Goal: Navigation & Orientation: Find specific page/section

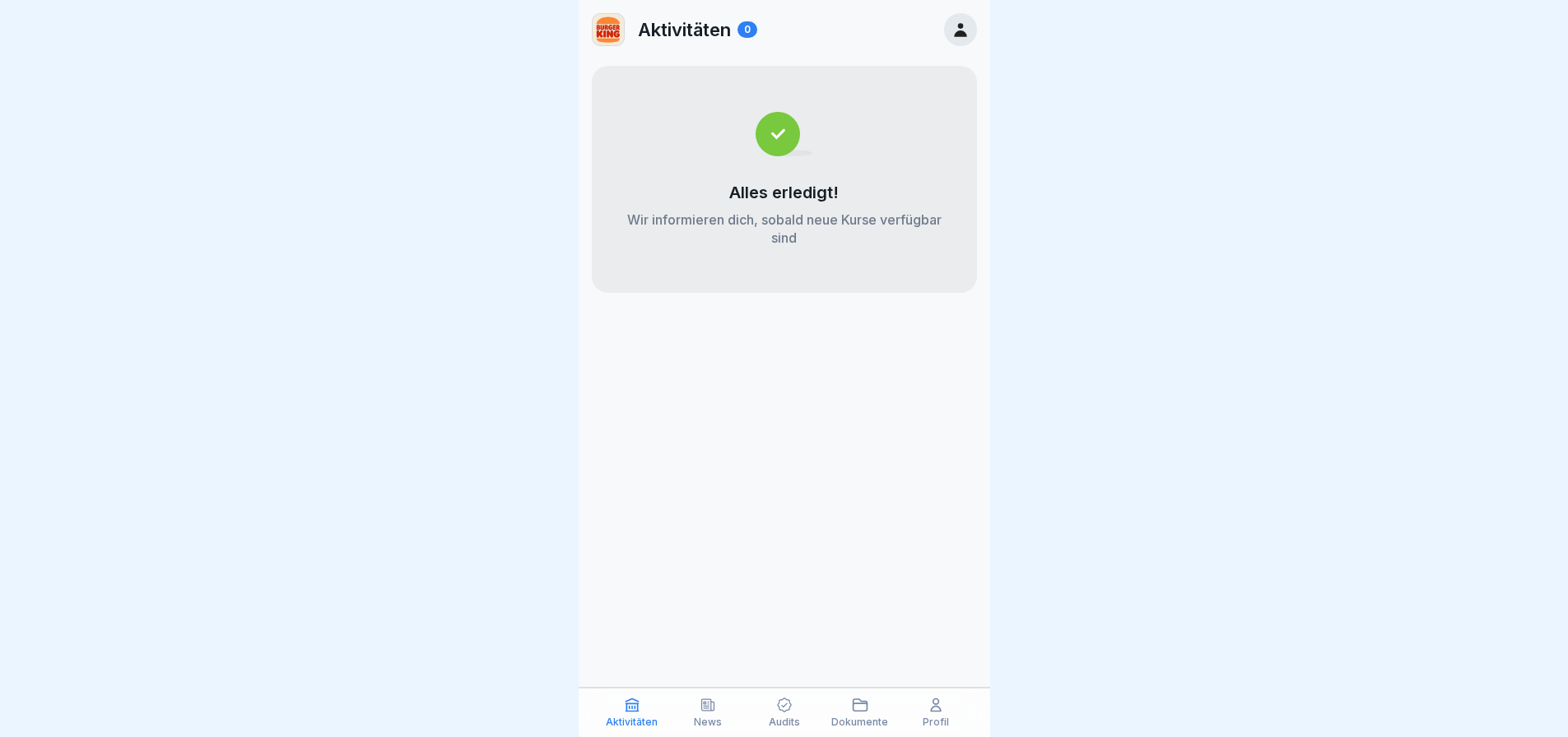
click at [710, 721] on p "News" at bounding box center [707, 722] width 28 height 12
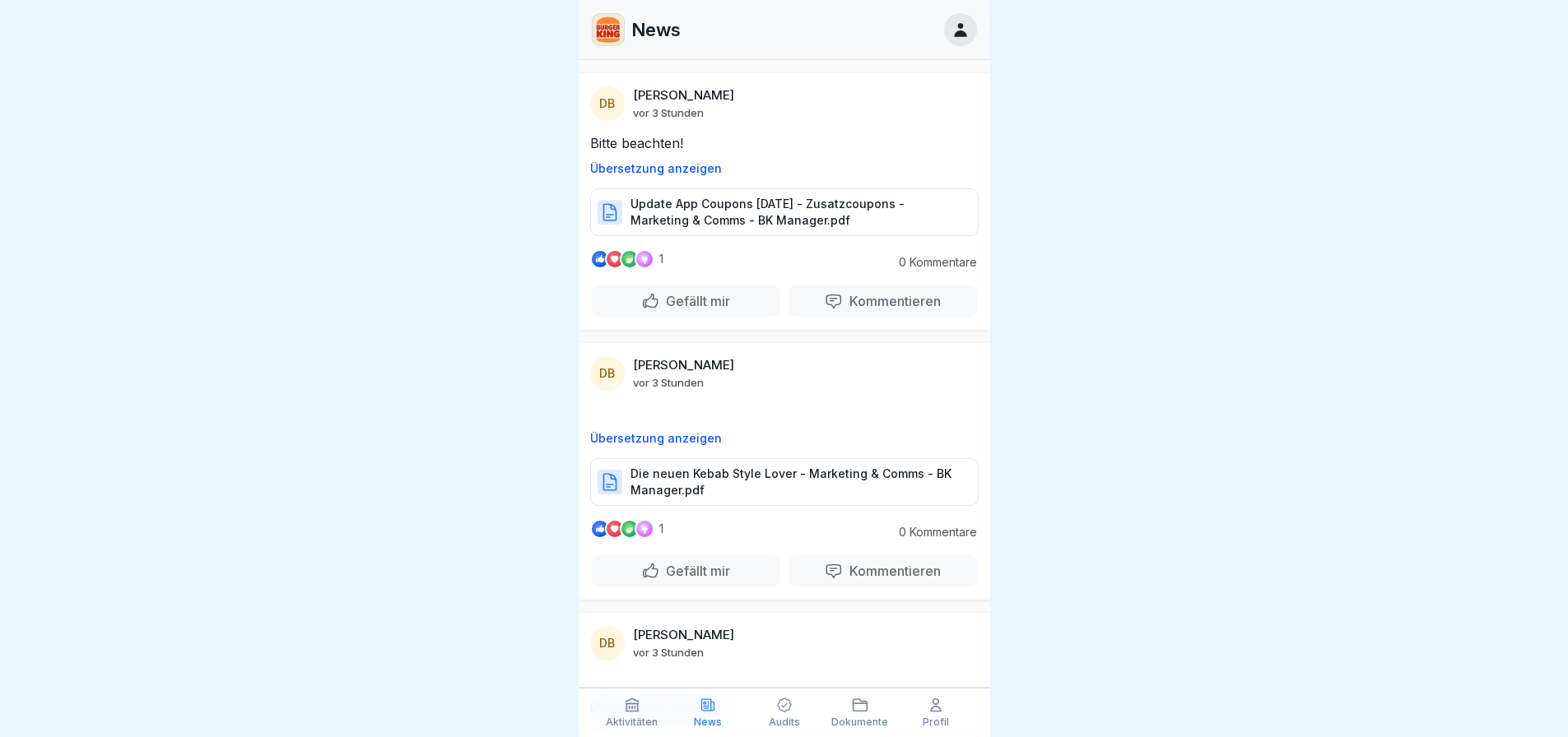
click at [781, 709] on icon at bounding box center [784, 705] width 16 height 16
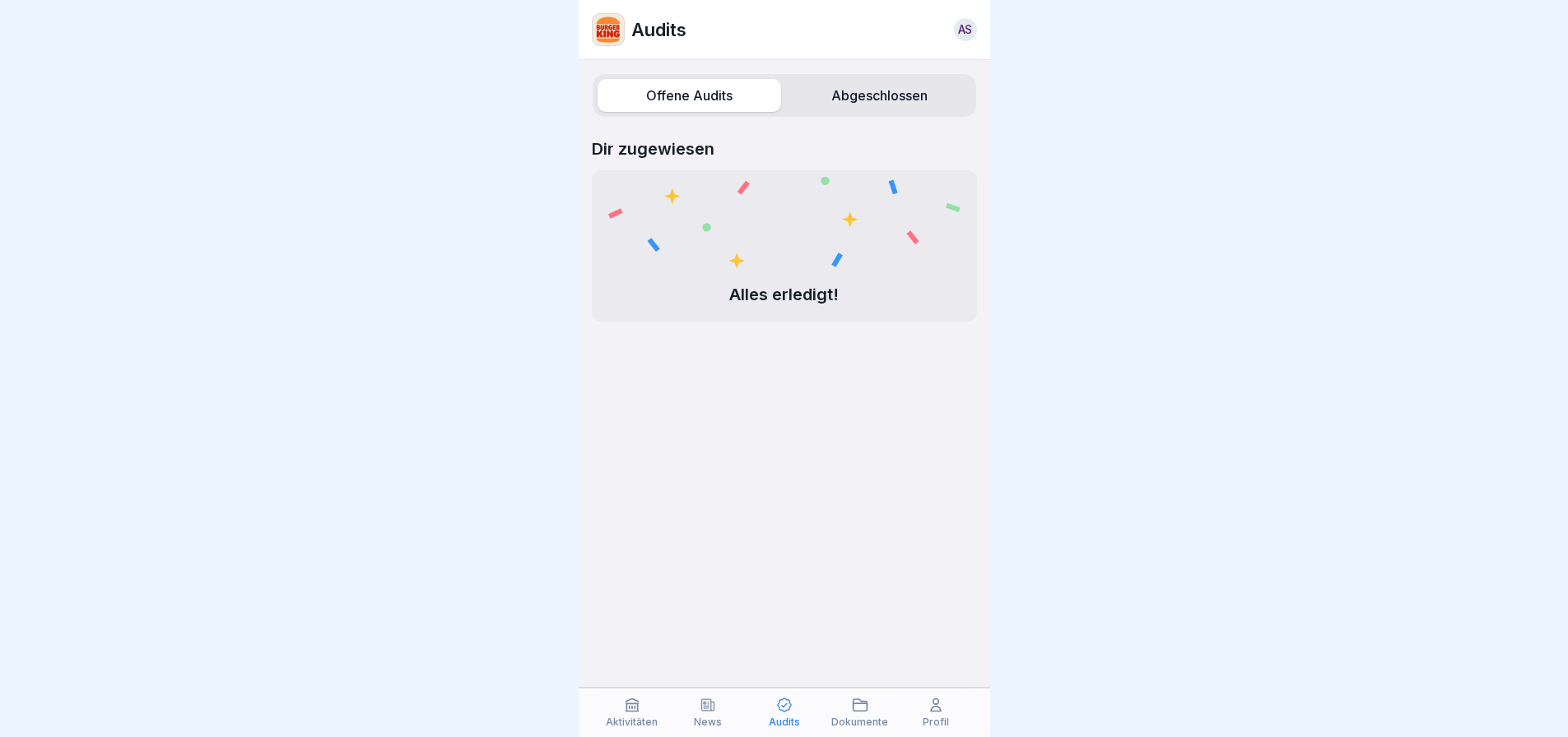
click at [845, 714] on div "Dokumente" at bounding box center [860, 713] width 68 height 31
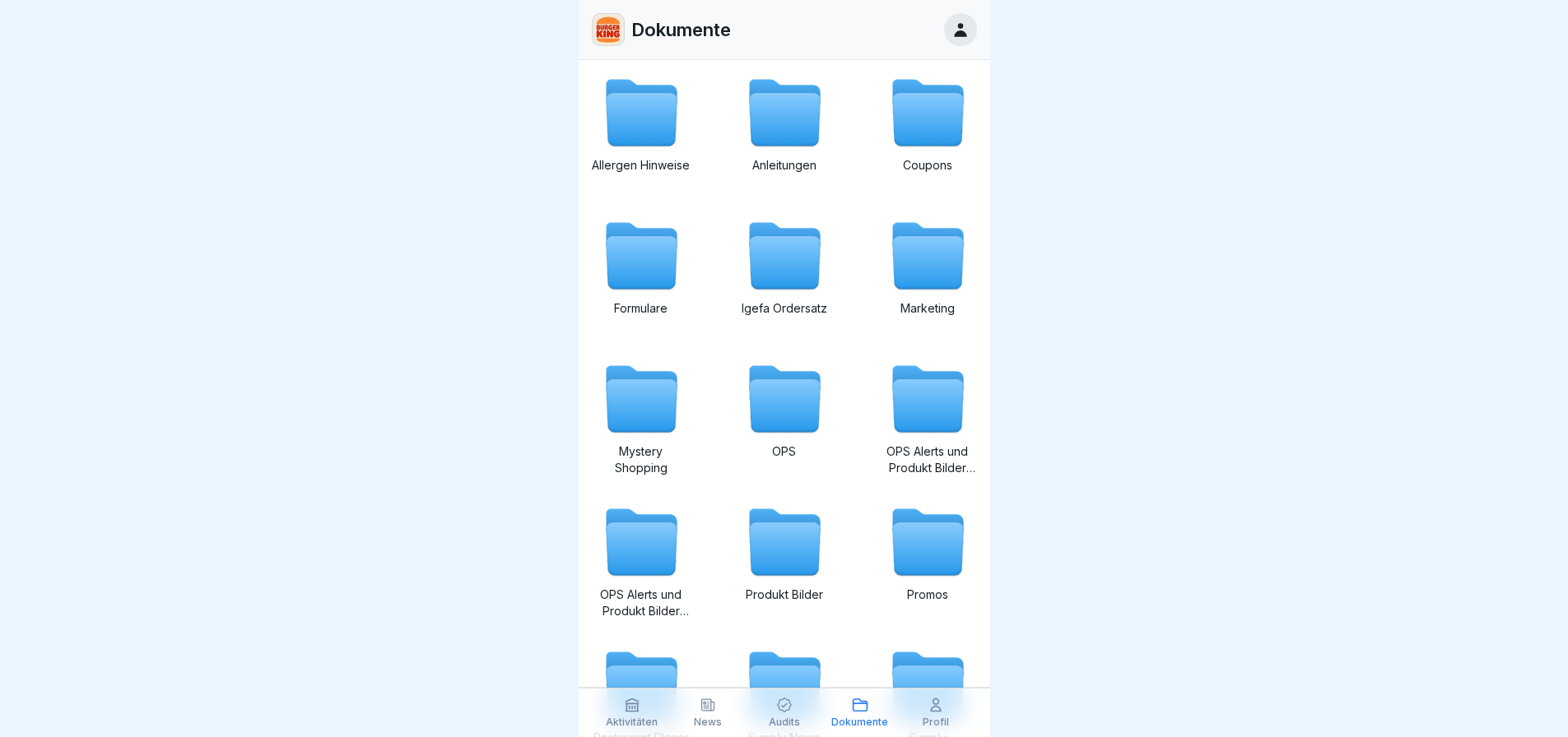
click at [935, 710] on icon at bounding box center [936, 705] width 16 height 16
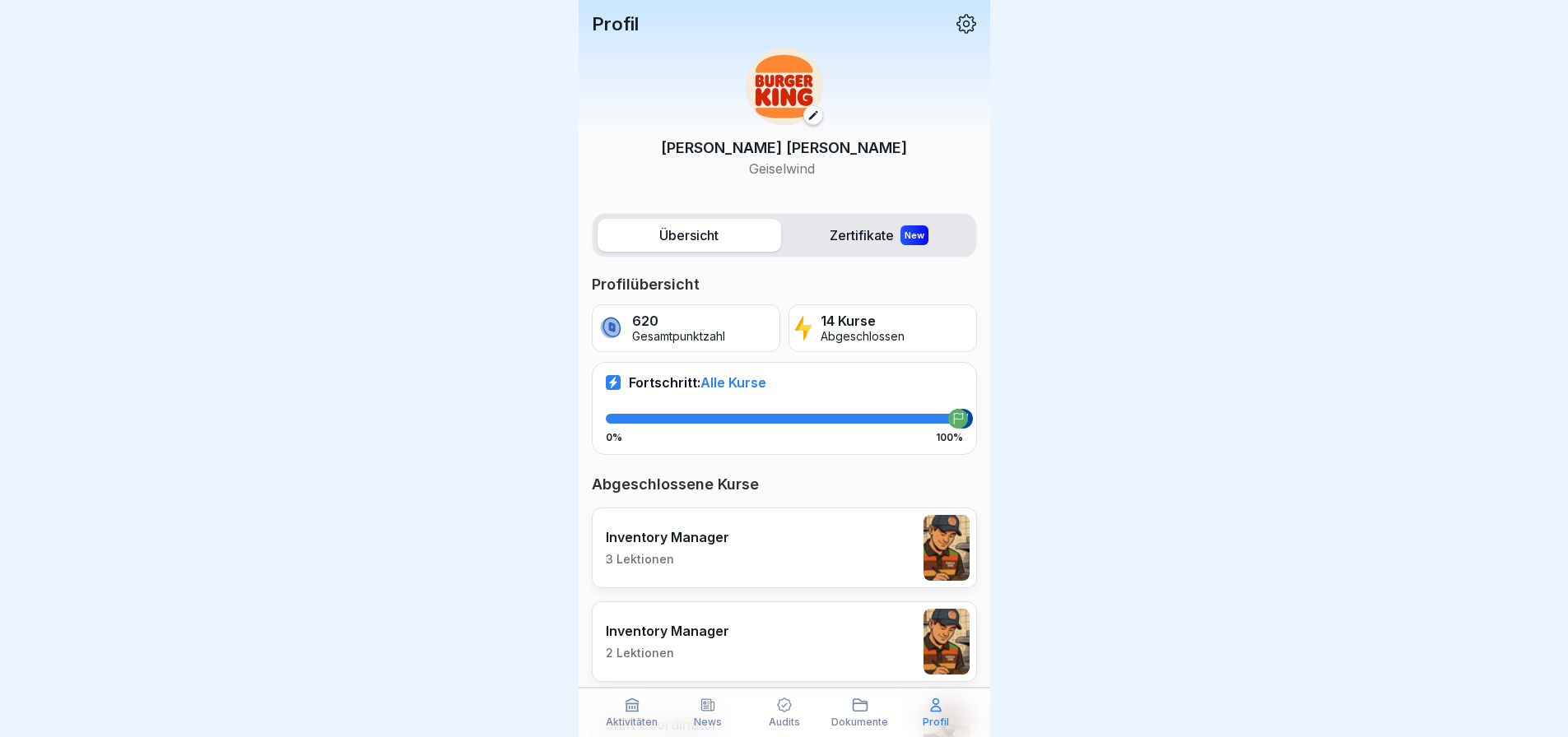
click at [637, 706] on icon at bounding box center [631, 705] width 13 height 13
